Goal: Find specific page/section: Find specific page/section

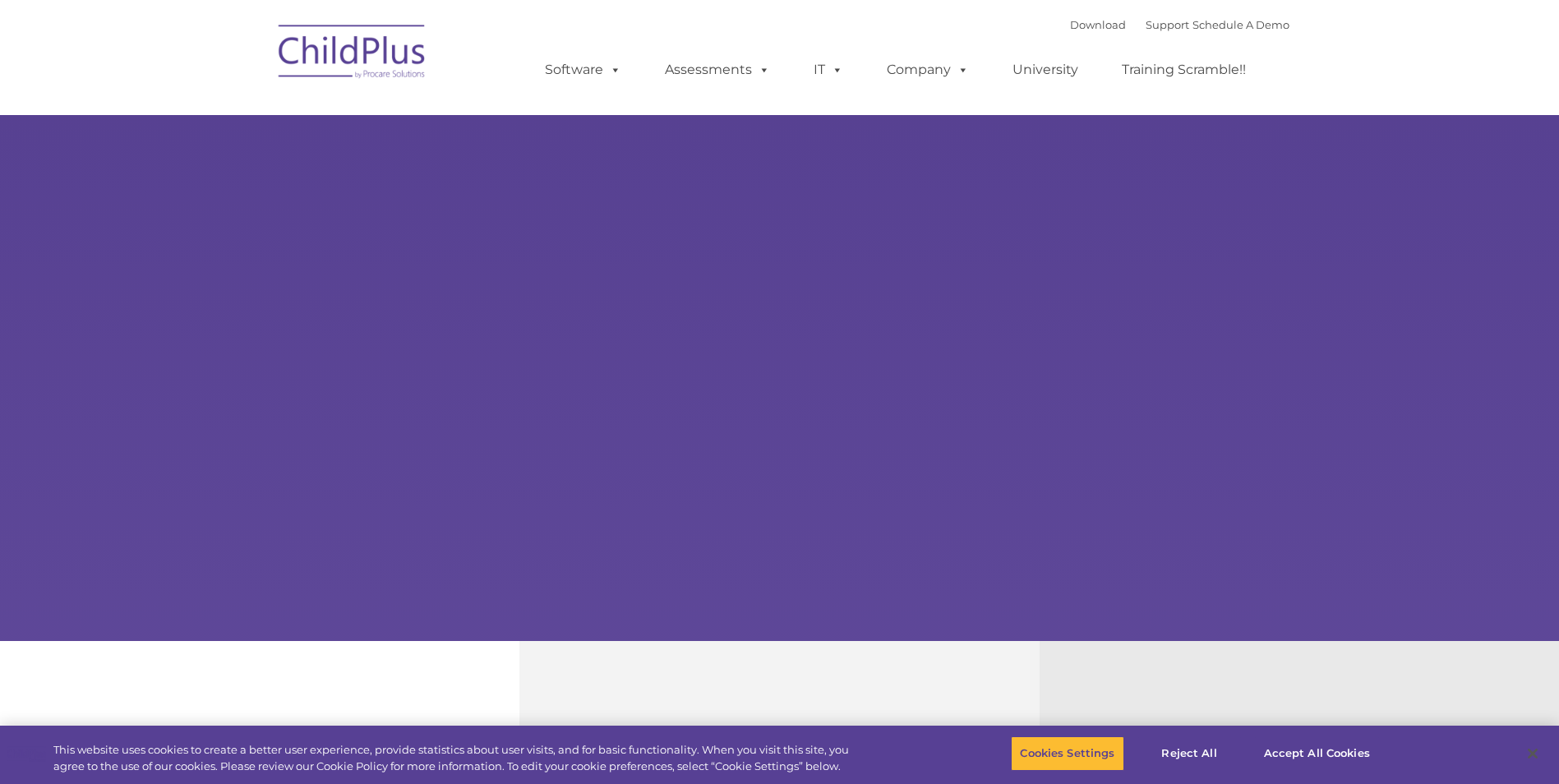
select select "MEDIUM"
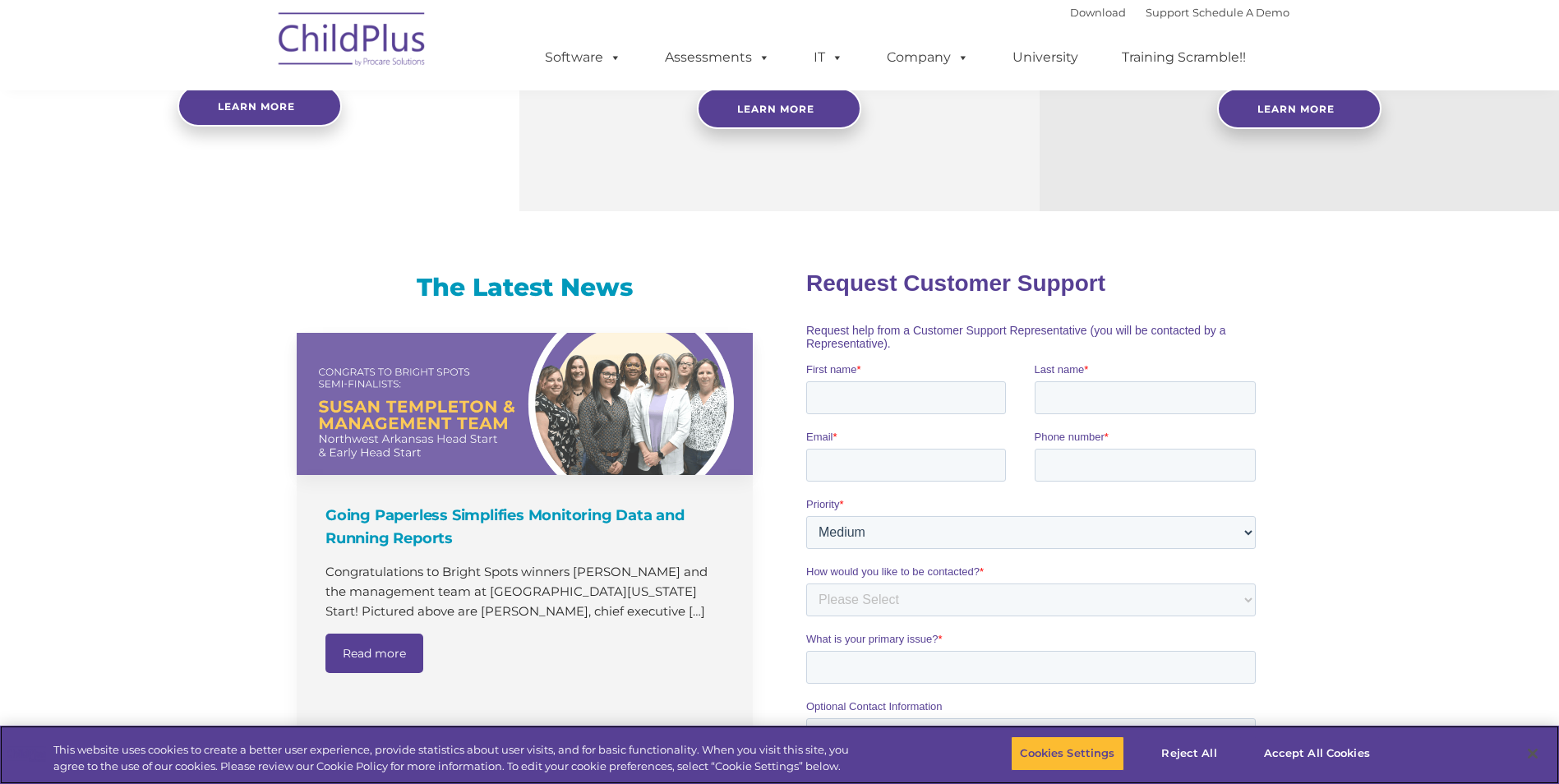
scroll to position [669, 0]
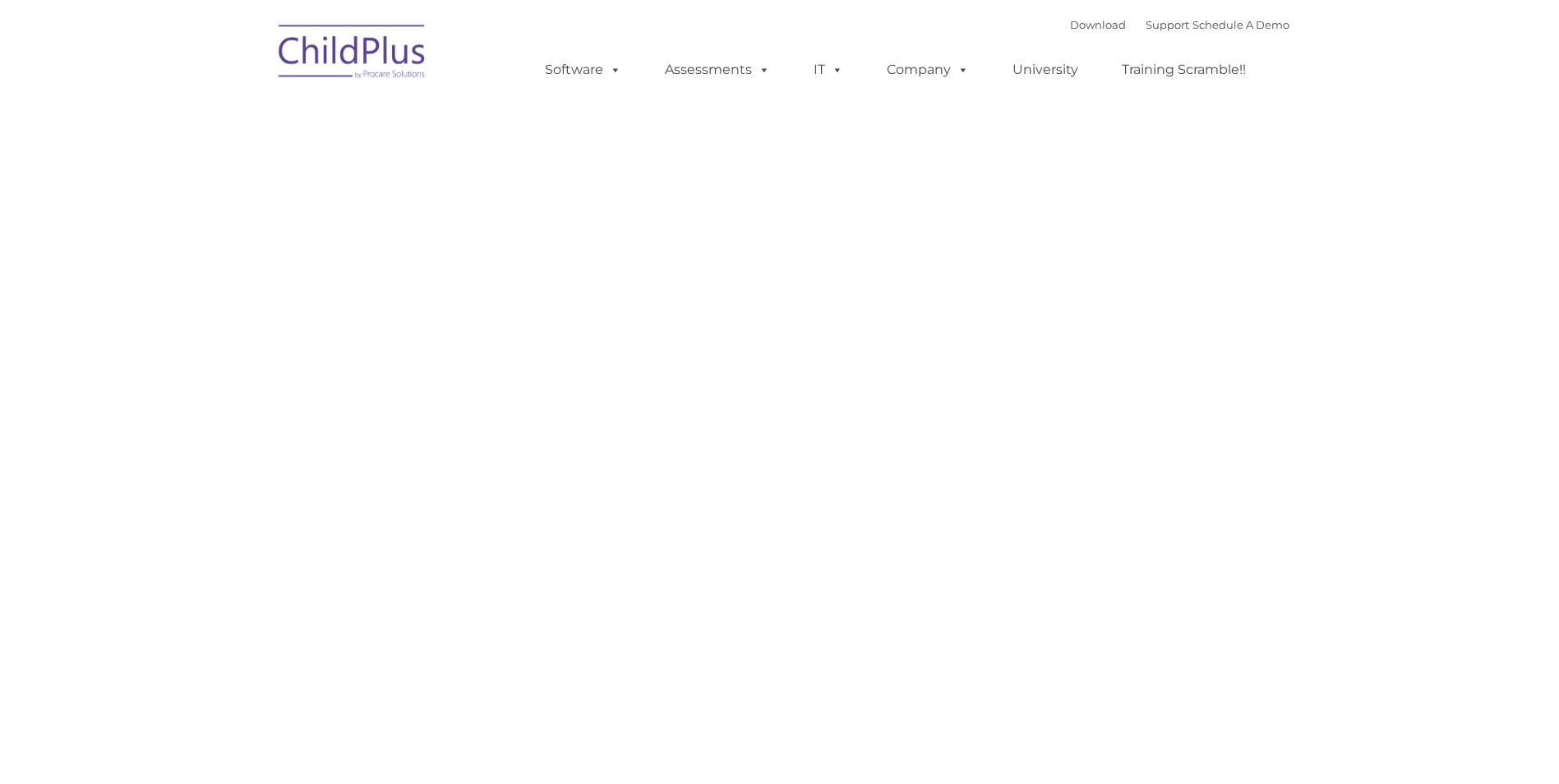
type input ""
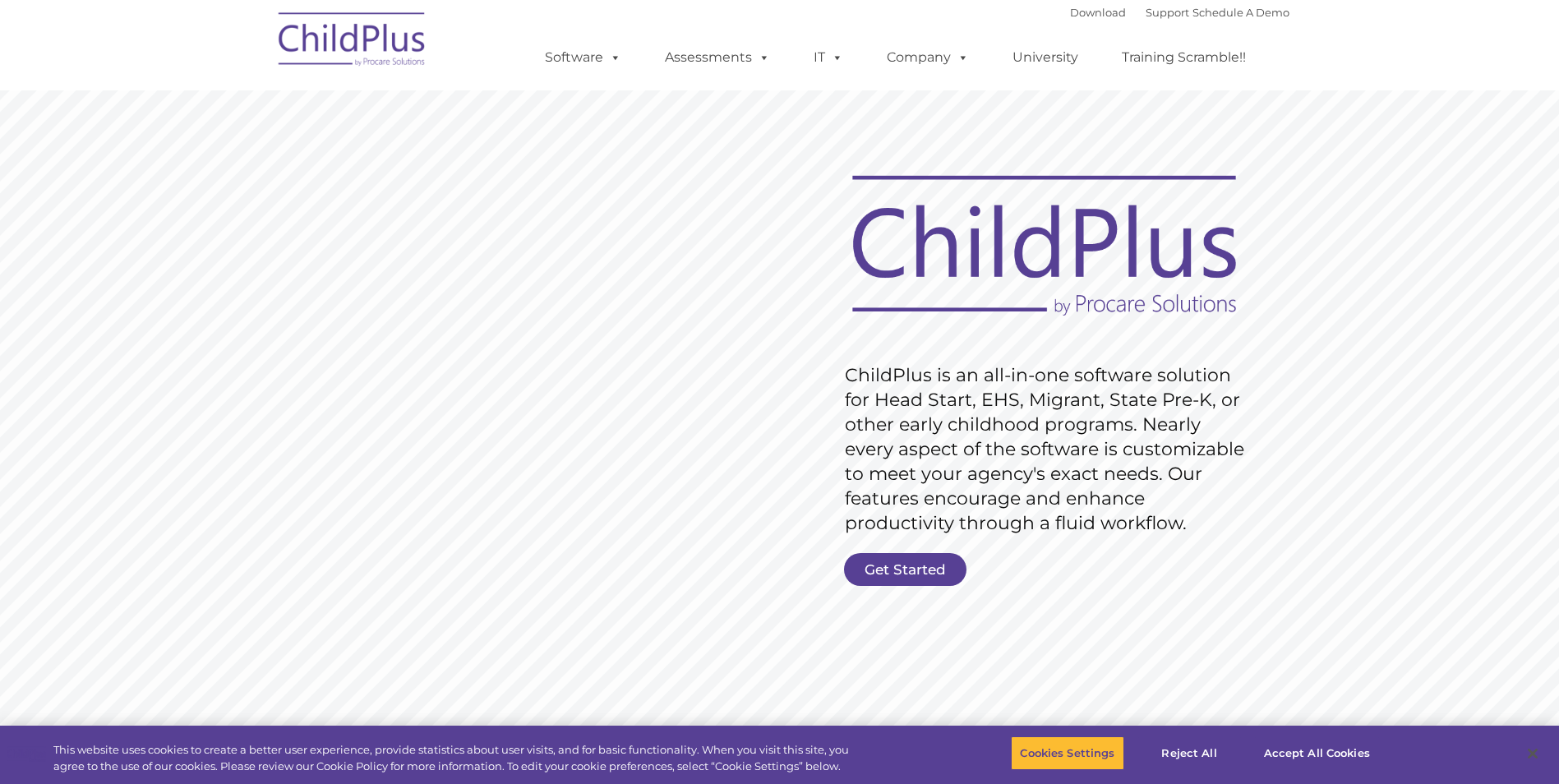
click at [920, 550] on rs-slide "Request Pricing ChildPlus is an all-in-one software solution for Head Start, EH…" at bounding box center [780, 427] width 1559 height 740
click at [911, 572] on link "Get Started" at bounding box center [905, 569] width 123 height 33
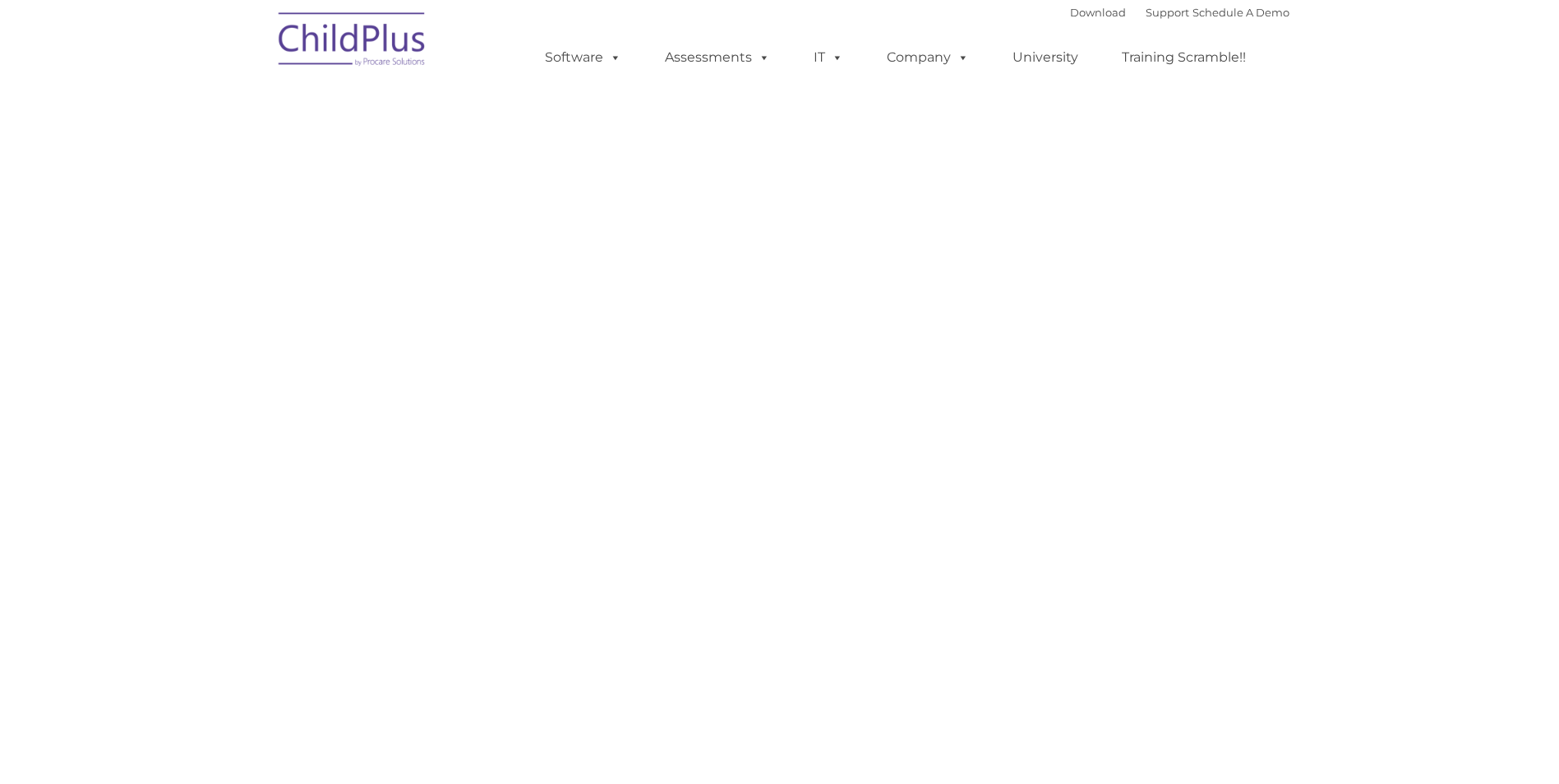
select select "MEDIUM"
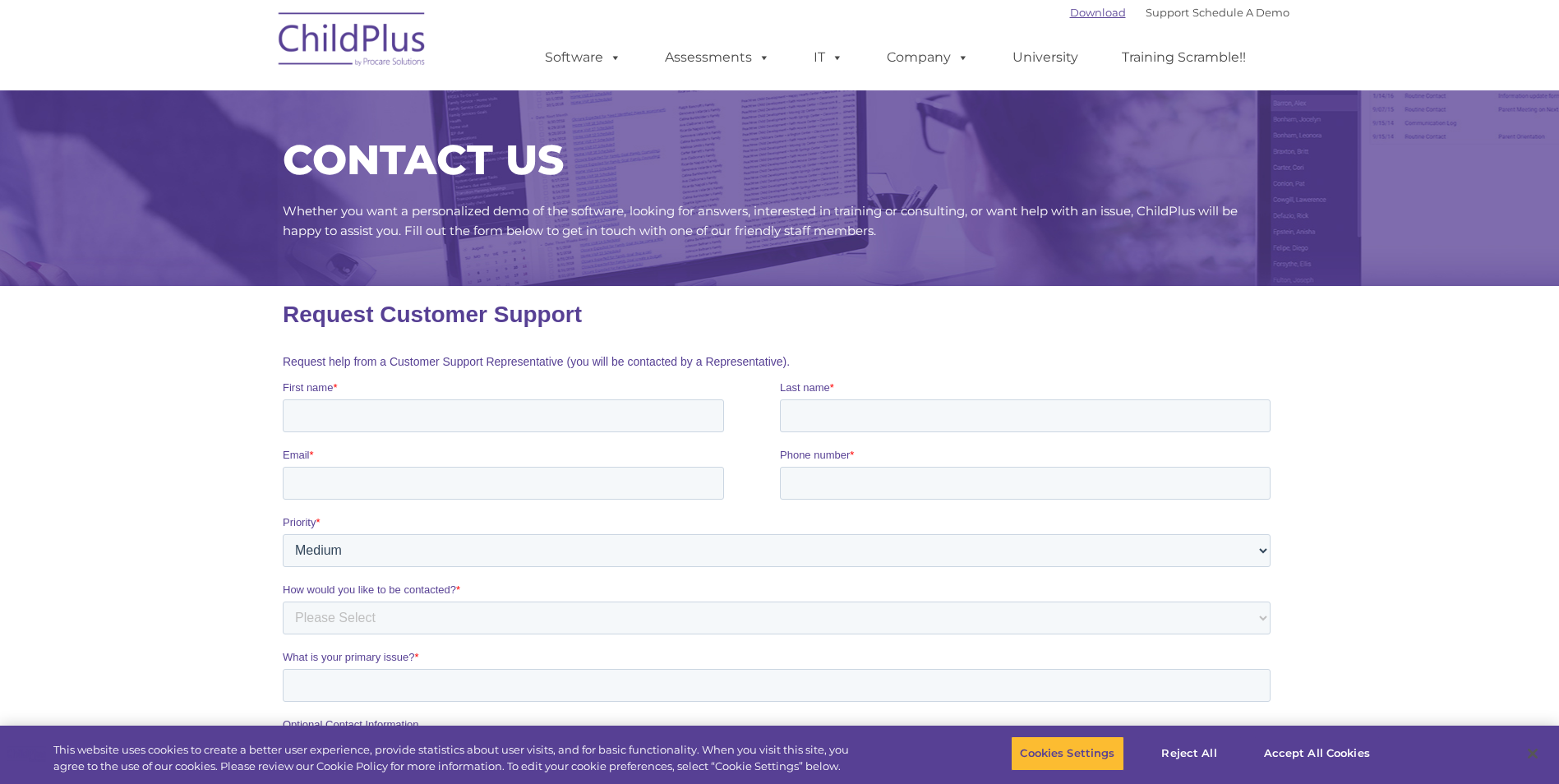
click at [1074, 16] on link "Download" at bounding box center [1097, 12] width 56 height 13
